Goal: Submit feedback/report problem

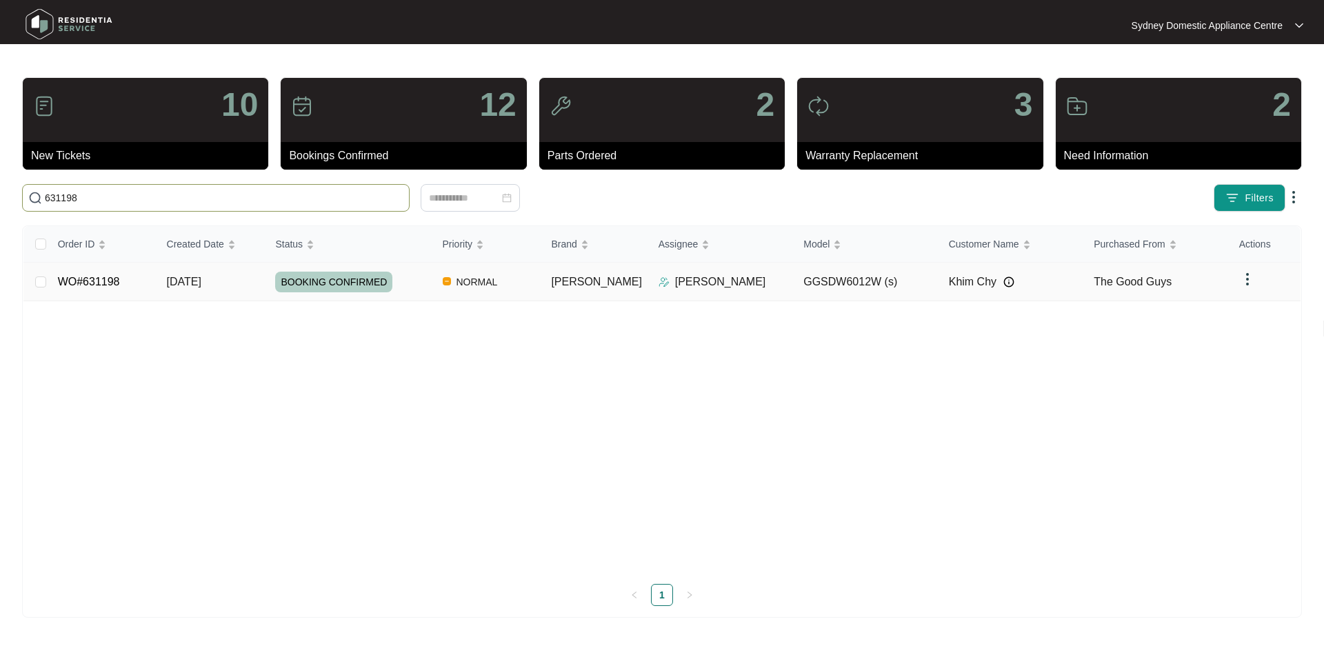
type input "631198"
click at [124, 278] on td "WO#631198" at bounding box center [101, 282] width 109 height 39
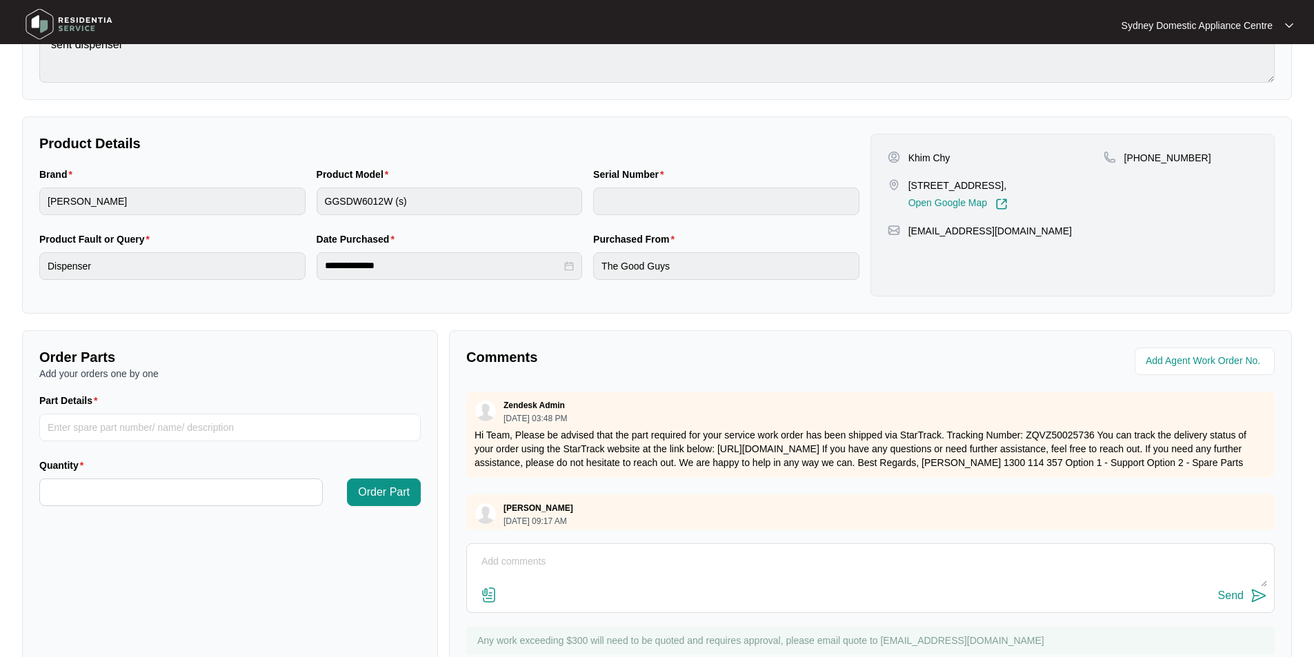
scroll to position [258, 0]
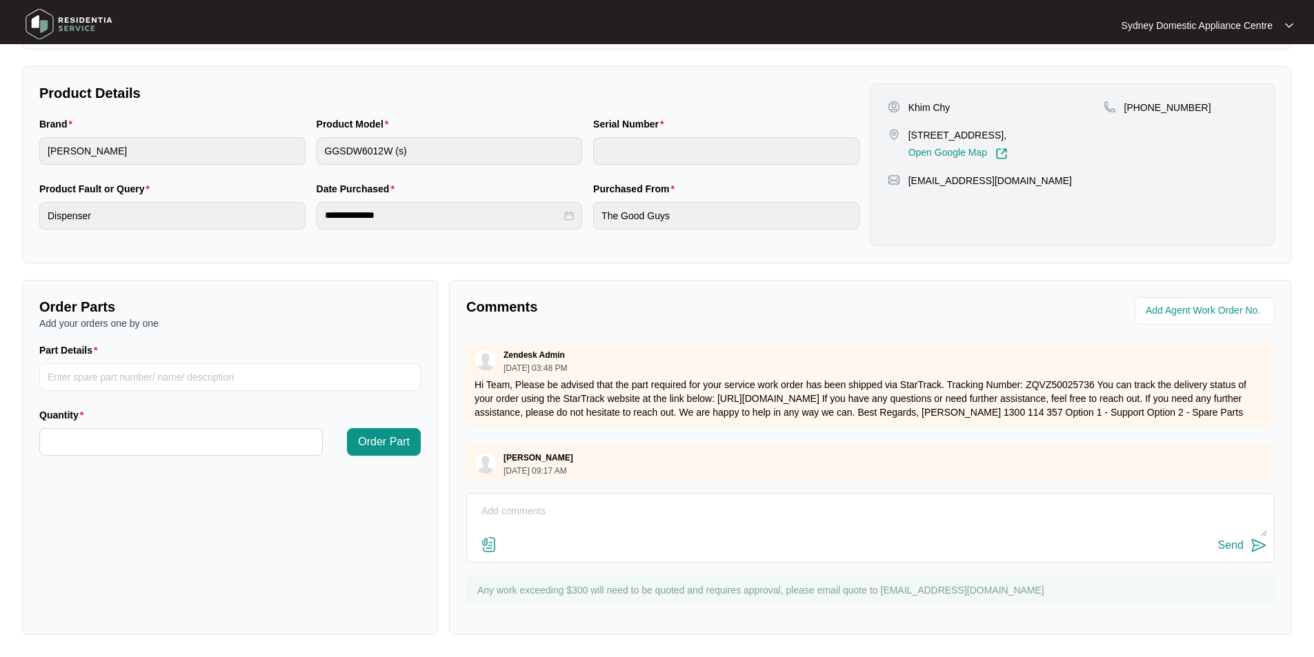
click at [490, 544] on img at bounding box center [489, 545] width 17 height 17
click at [0, 0] on input "file" at bounding box center [0, 0] width 0 height 0
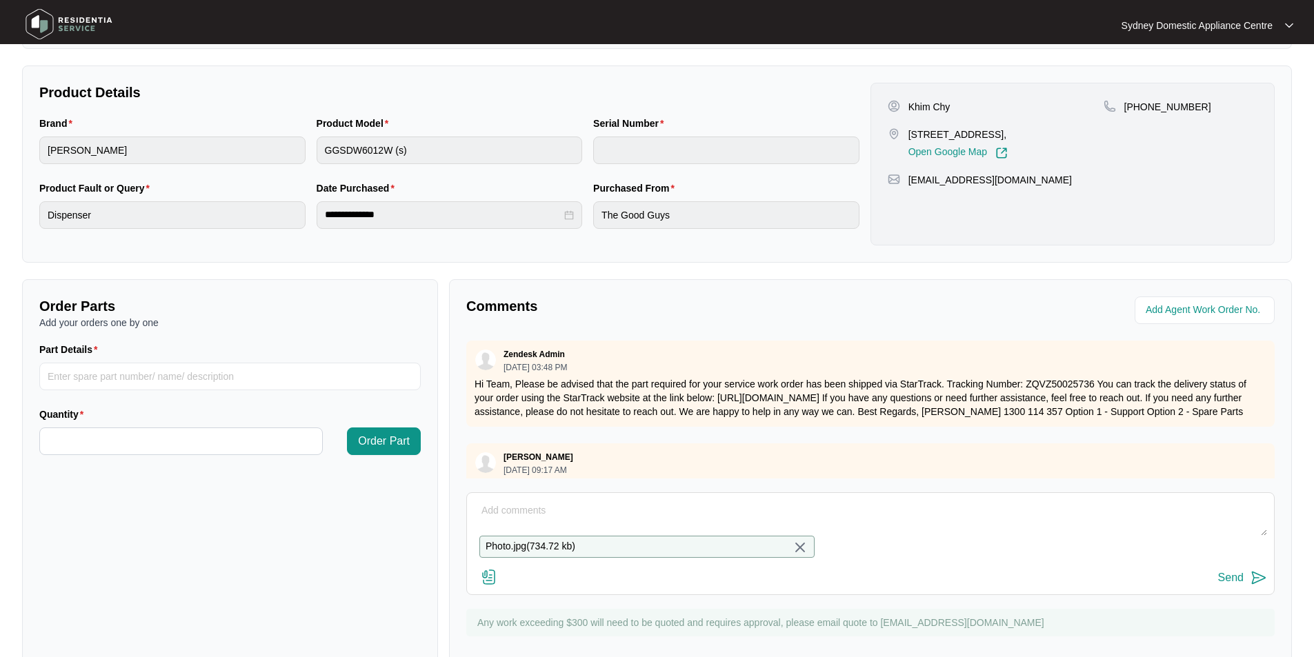
click at [548, 510] on textarea at bounding box center [870, 518] width 793 height 36
paste textarea "FAULT REPORTED: Broken dispenser door wont close + d/w works fine. As requested…"
click at [630, 531] on textarea "Hi Team. FAULT REPORTED: Broken dispenser door wont close + d/w works fine. As …" at bounding box center [870, 518] width 793 height 36
click at [719, 519] on textarea "Hi Team. FAULT REPORTED: Broken dispenser door wont close + d/w works fine. As …" at bounding box center [870, 518] width 793 height 36
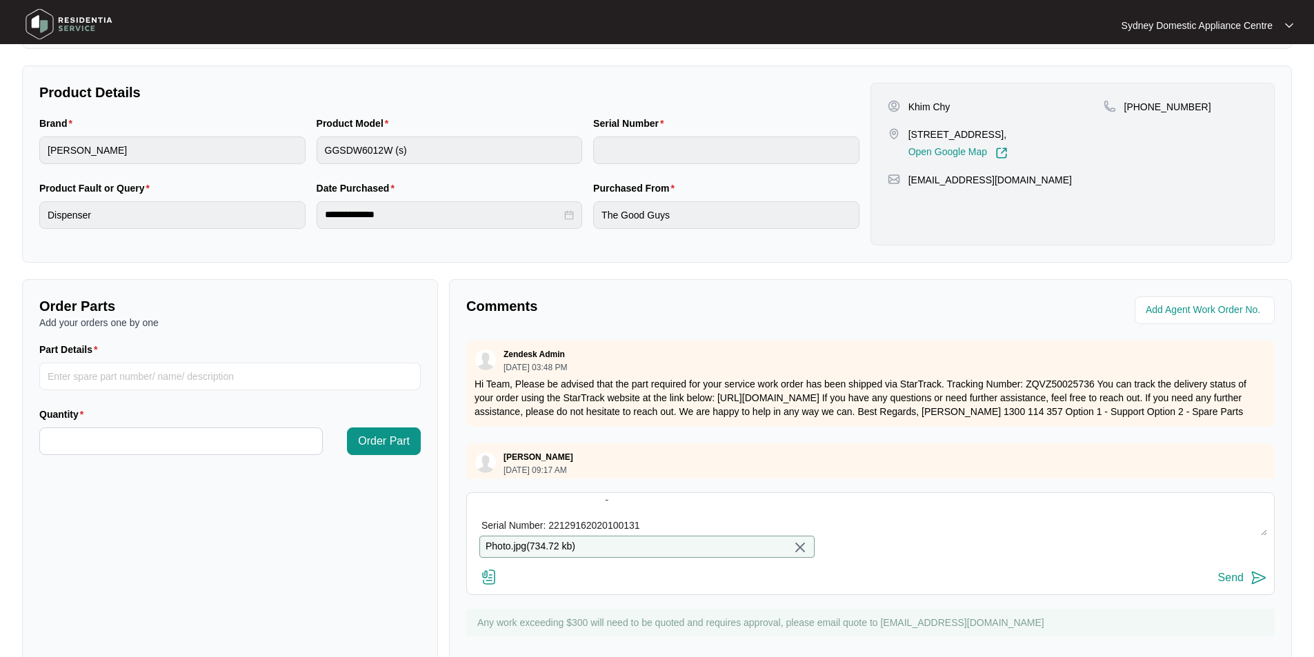
paste textarea "Kind Regards, [PERSON_NAME] Sydney Domestic Appliance Centre Sales – Service – …"
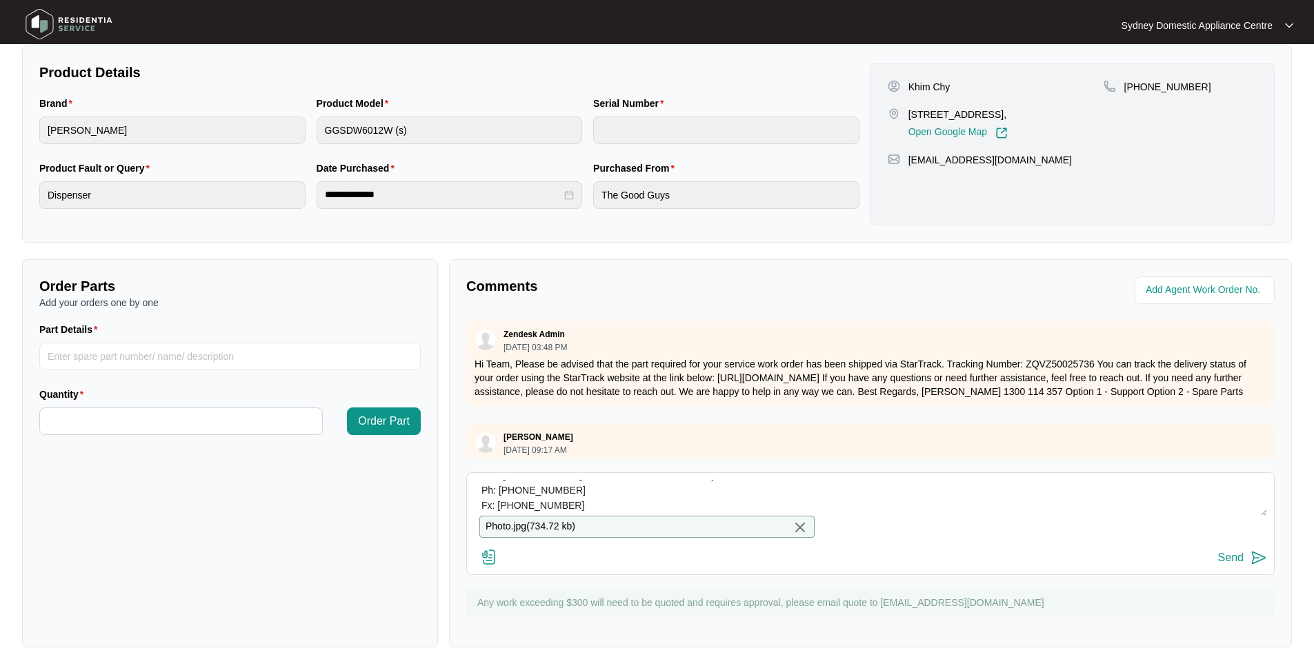
scroll to position [301, 0]
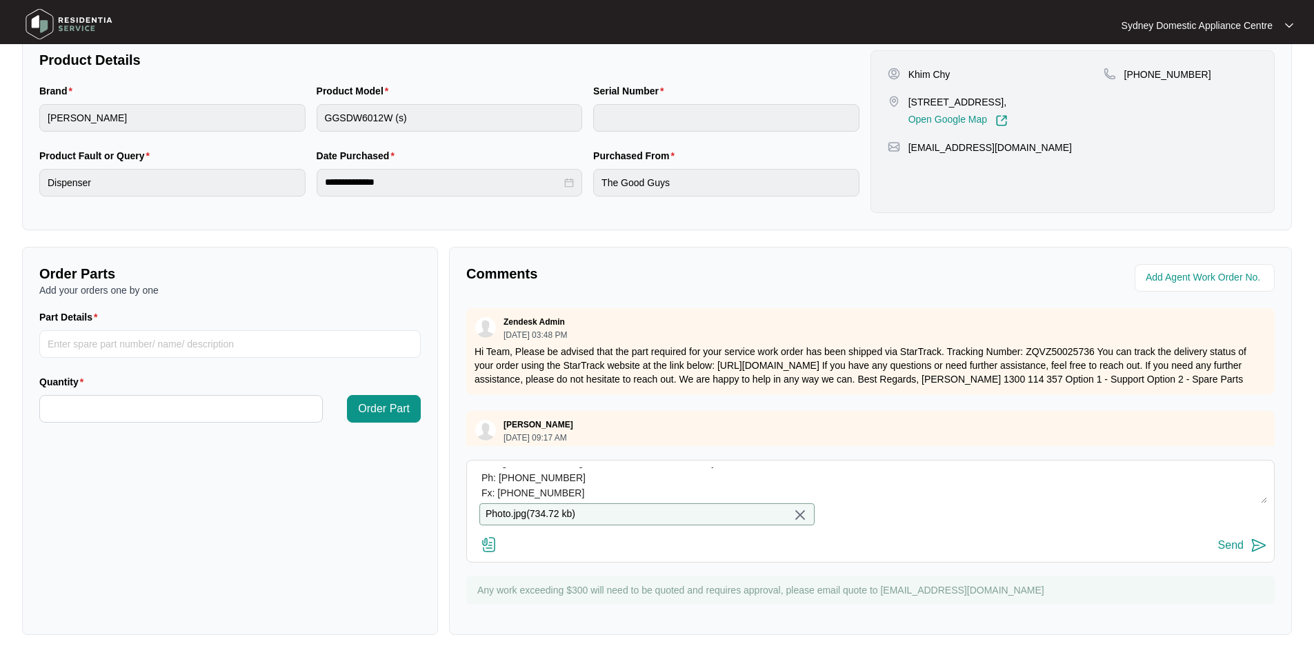
type textarea "Hi Team. FAULT REPORTED: Broken dispenser door wont close + d/w works fine. As …"
click at [1226, 545] on div "Send" at bounding box center [1231, 545] width 26 height 12
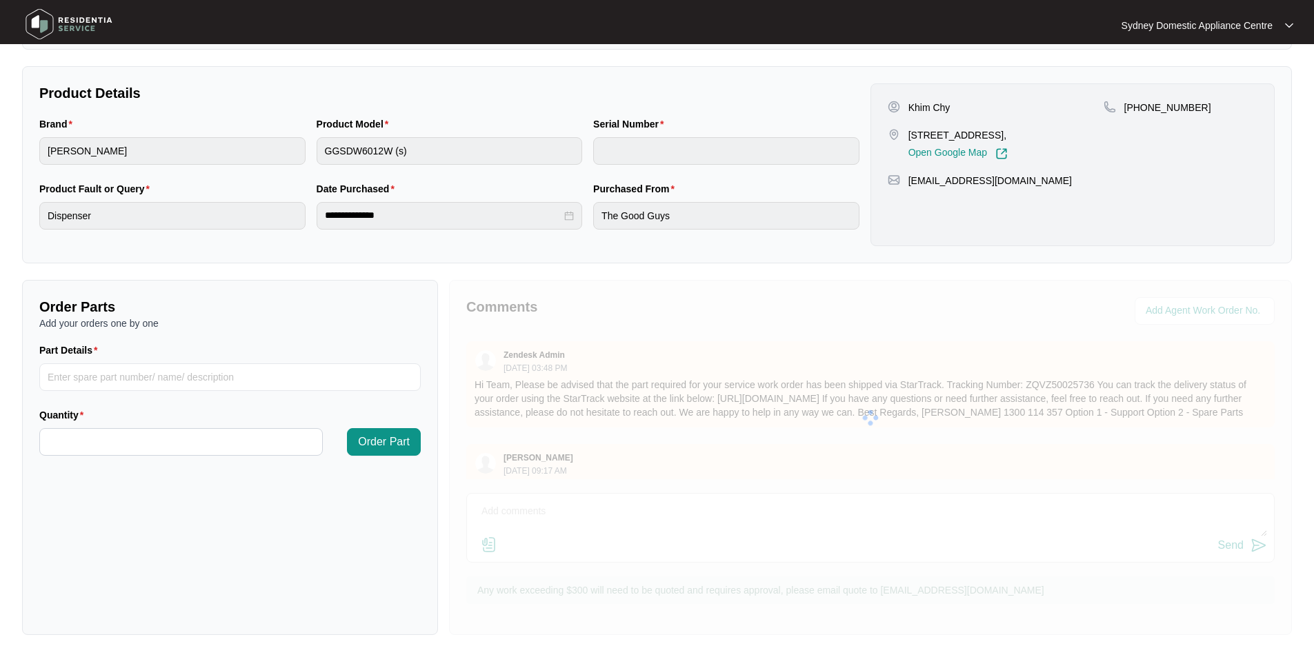
scroll to position [0, 0]
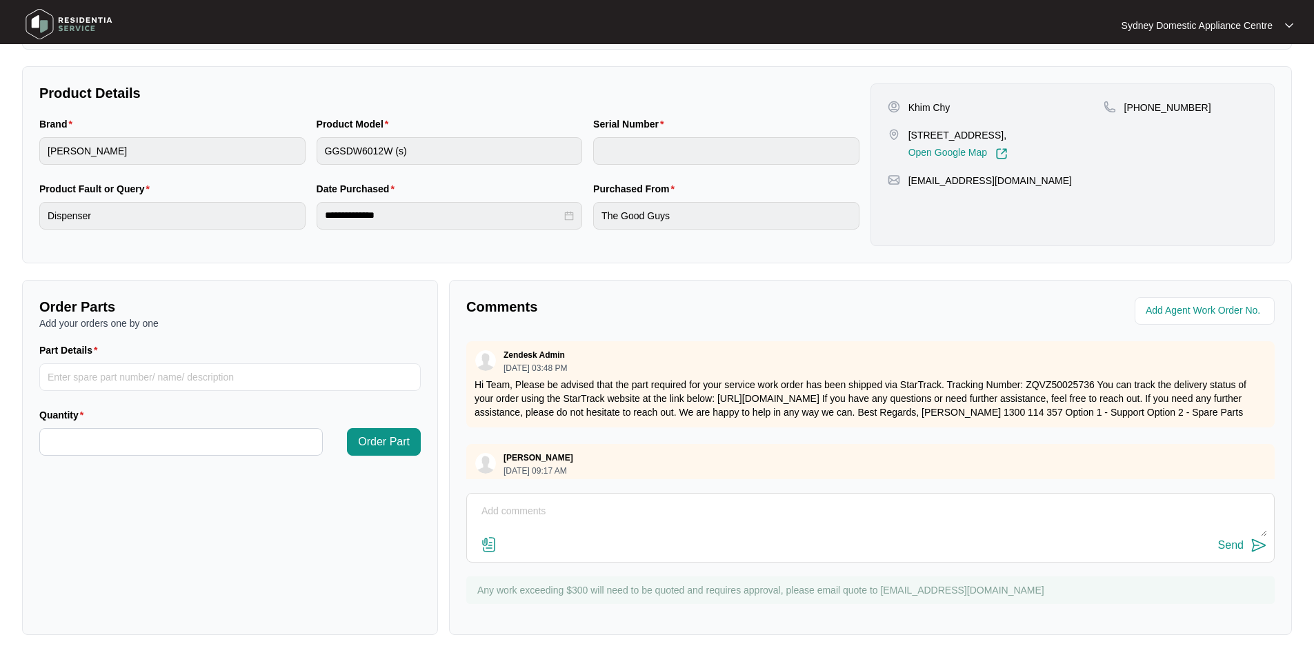
type input "22129162020100131"
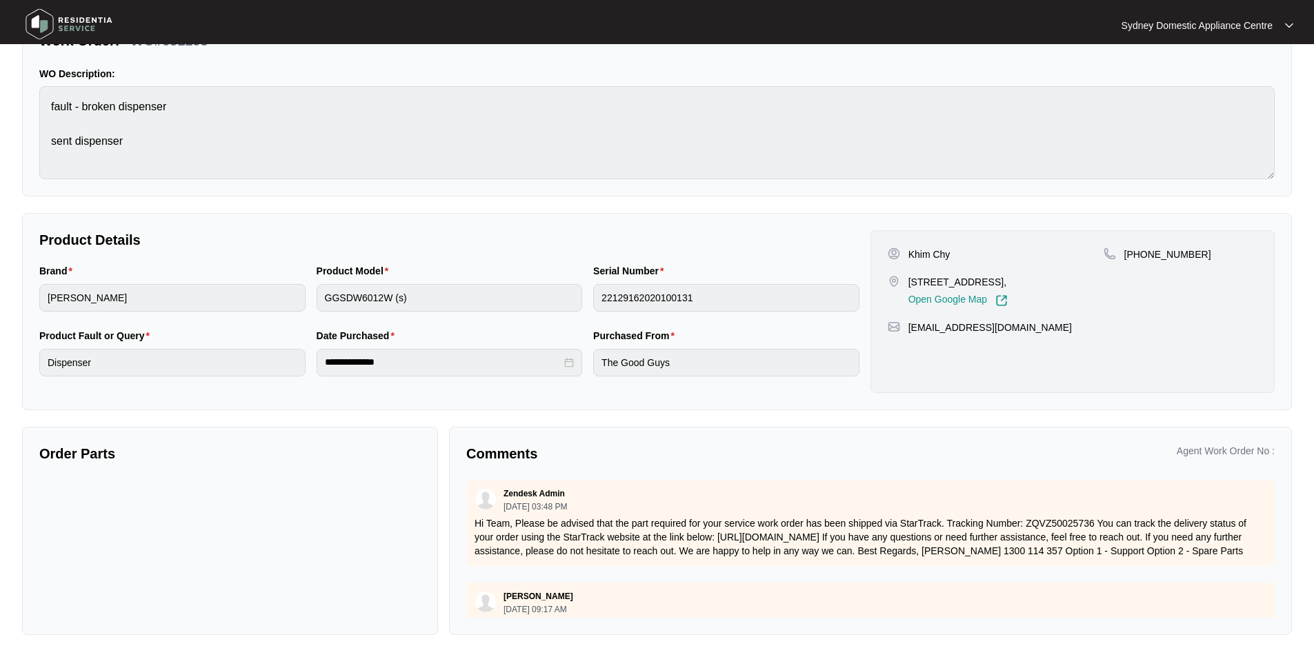
scroll to position [110, 0]
